Goal: Information Seeking & Learning: Learn about a topic

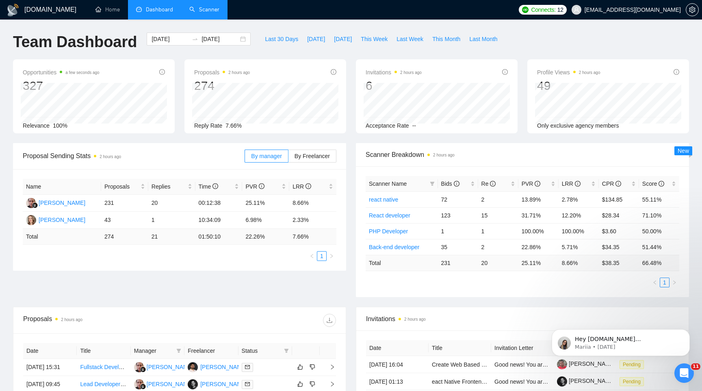
click at [197, 6] on link "Scanner" at bounding box center [204, 9] width 30 height 7
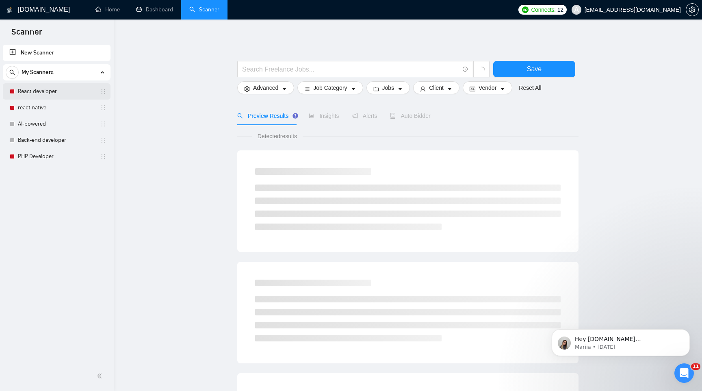
click at [54, 93] on link "React developer" at bounding box center [56, 91] width 77 height 16
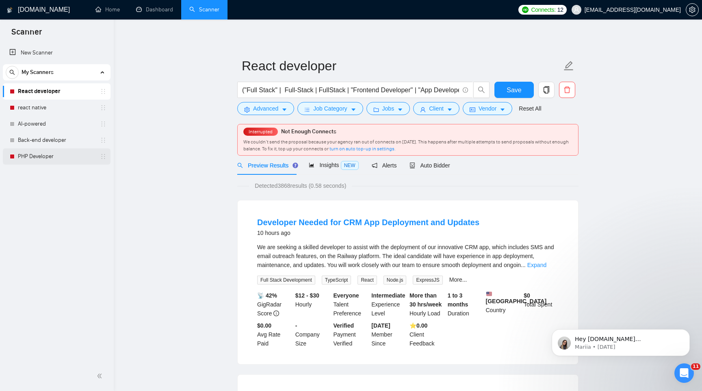
click at [56, 156] on link "PHP Developer" at bounding box center [56, 156] width 77 height 16
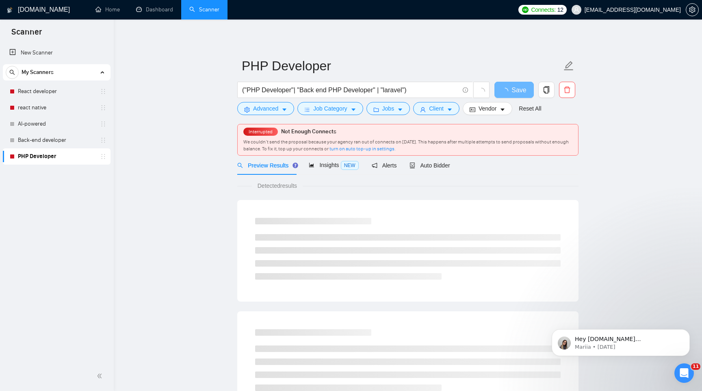
click at [158, 167] on main "PHP Developer ("PHP Developer"| "Back end PHP Developer" | "laravel") Save Adva…" at bounding box center [408, 390] width 563 height 715
click at [55, 88] on link "React developer" at bounding box center [56, 91] width 77 height 16
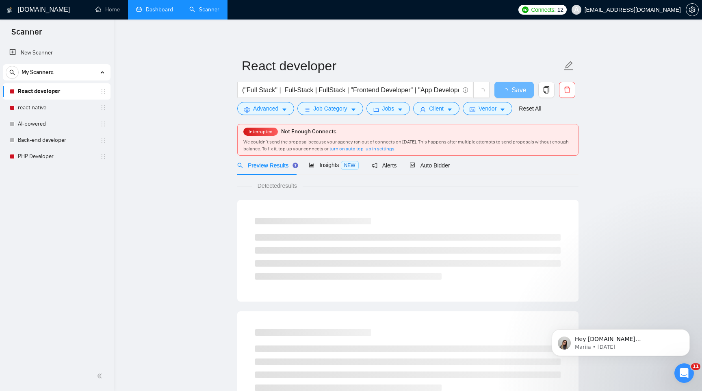
click at [165, 8] on link "Dashboard" at bounding box center [154, 9] width 37 height 7
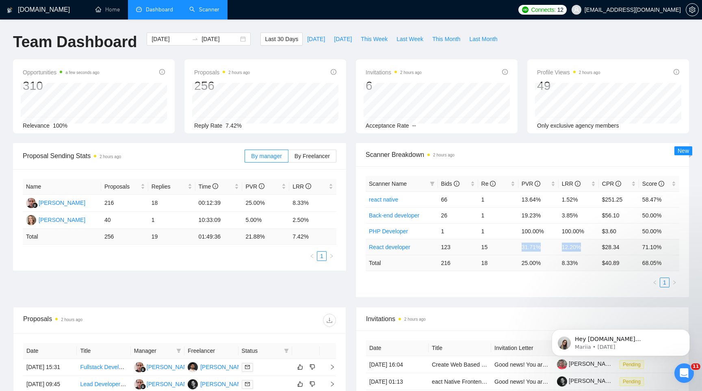
drag, startPoint x: 584, startPoint y: 249, endPoint x: 518, endPoint y: 247, distance: 65.9
click at [518, 247] on tr "React developer 123 15 31.71% 12.20% $28.34 71.10%" at bounding box center [523, 247] width 314 height 16
click at [595, 280] on div "Hey atretiak.work@gmail.com, Looks like your Upwork agency Azon5 ran out of con…" at bounding box center [621, 305] width 150 height 102
click at [580, 270] on td "8.33 %" at bounding box center [579, 263] width 40 height 16
drag, startPoint x: 588, startPoint y: 245, endPoint x: 507, endPoint y: 245, distance: 80.5
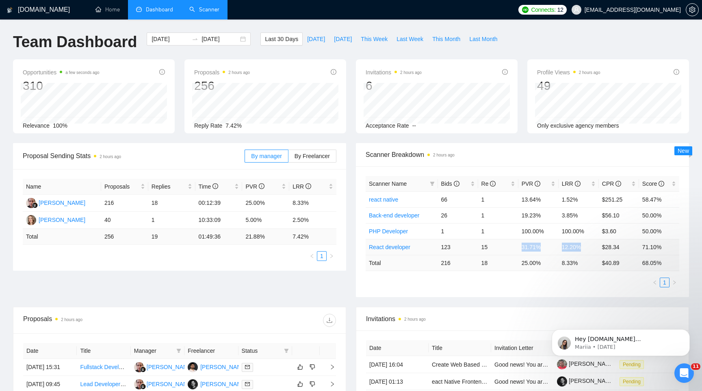
click at [507, 245] on tr "React developer 123 15 31.71% 12.20% $28.34 71.10%" at bounding box center [523, 247] width 314 height 16
click at [530, 292] on div "Scanner Name Bids Re PVR LRR CPR Score react native 66 1 13.64% 1.52% $251.25 5…" at bounding box center [522, 231] width 333 height 131
drag, startPoint x: 585, startPoint y: 198, endPoint x: 517, endPoint y: 204, distance: 68.1
click at [517, 204] on tr "react native 66 1 13.64% 1.52% $251.25 58.47%" at bounding box center [523, 199] width 314 height 16
click at [519, 290] on div "Scanner Name Bids Re PVR LRR CPR Score react native 66 1 13.64% 1.52% $251.25 5…" at bounding box center [522, 231] width 333 height 131
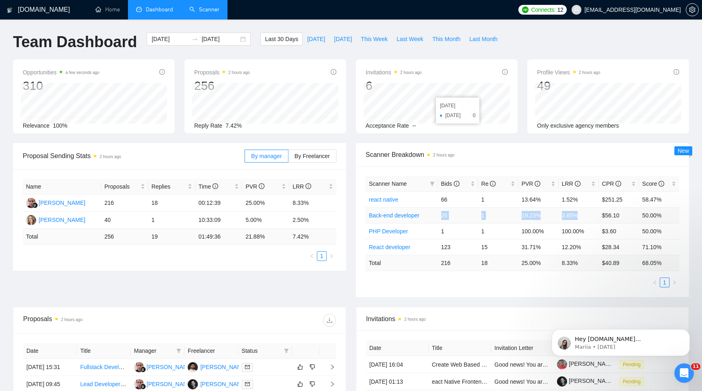
drag, startPoint x: 582, startPoint y: 217, endPoint x: 426, endPoint y: 214, distance: 156.9
click at [426, 214] on tr "Back-end developer 26 1 19.23% 3.85% $56.10 50.00%" at bounding box center [523, 215] width 314 height 16
click at [580, 215] on td "3.85%" at bounding box center [579, 215] width 40 height 16
